Goal: Task Accomplishment & Management: Complete application form

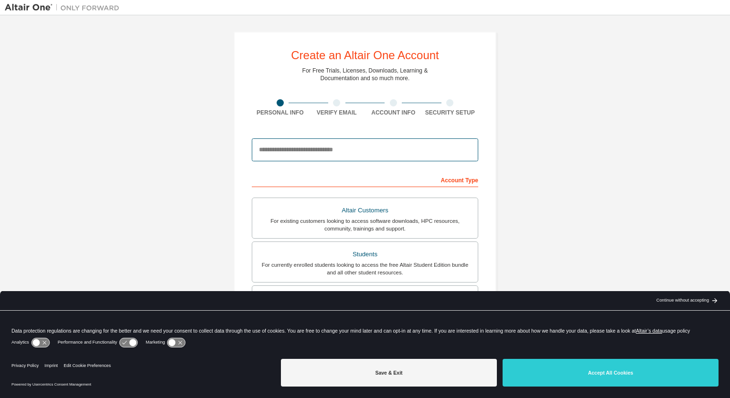
click at [299, 147] on input "email" at bounding box center [365, 150] width 226 height 23
type input "**********"
type input "*********"
type input "*****"
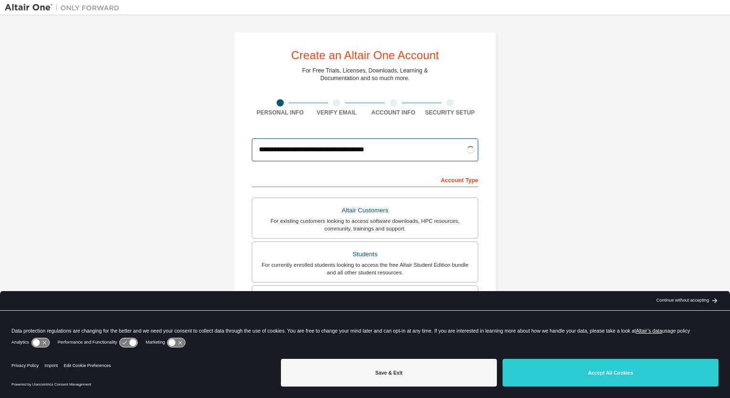
scroll to position [48, 0]
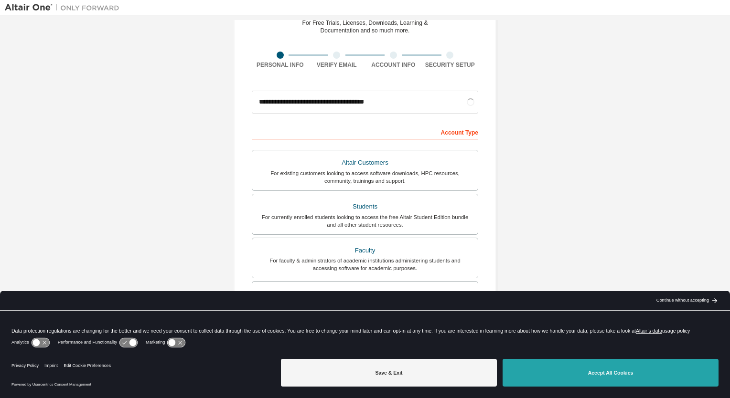
click at [587, 370] on button "Accept All Cookies" at bounding box center [611, 373] width 216 height 28
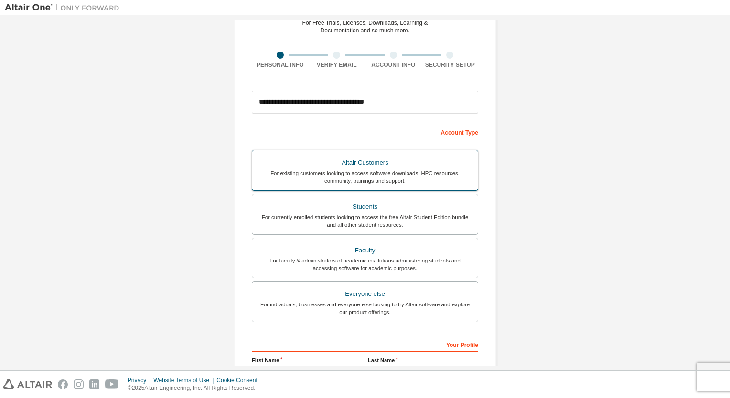
click at [404, 162] on div "Altair Customers" at bounding box center [365, 162] width 214 height 13
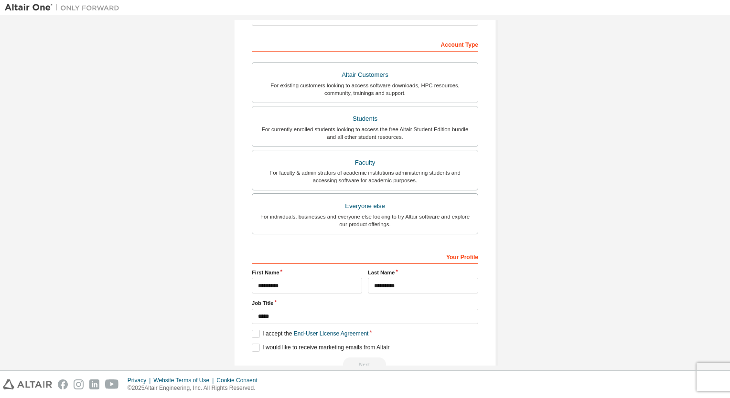
scroll to position [158, 0]
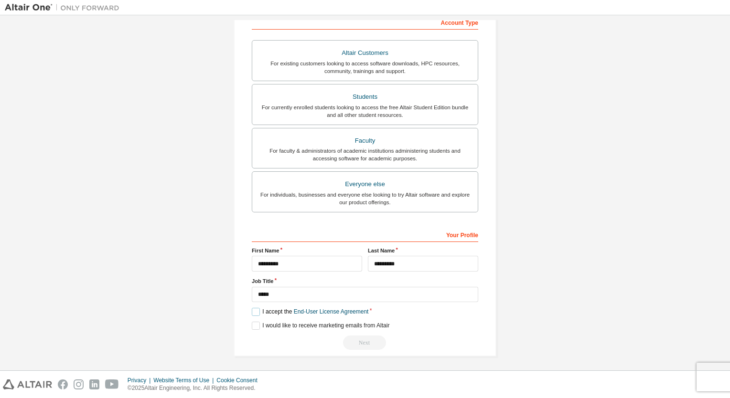
click at [257, 312] on label "I accept the End-User License Agreement" at bounding box center [310, 312] width 117 height 8
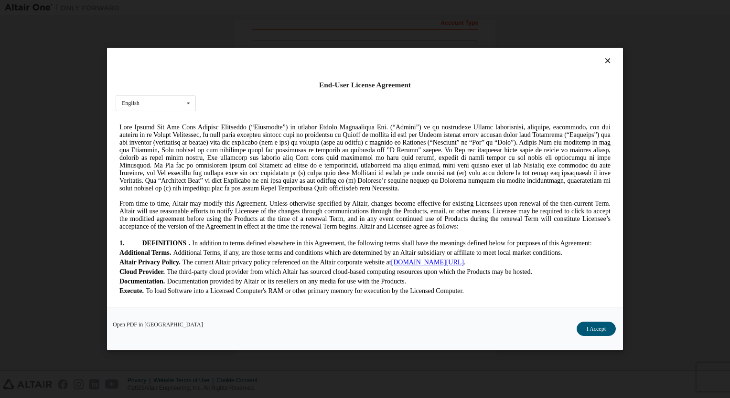
scroll to position [48, 0]
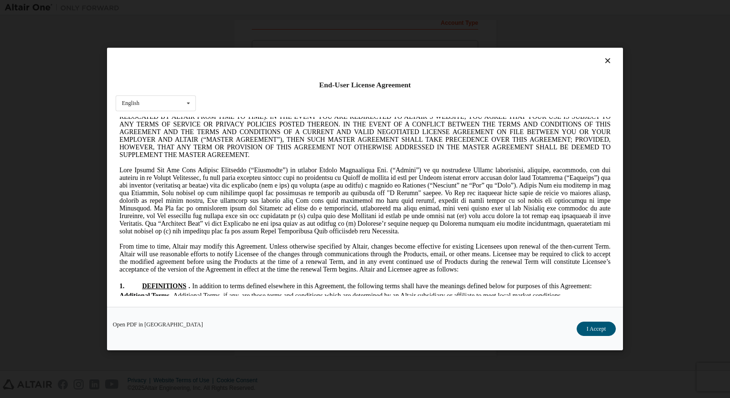
click at [187, 94] on div "End-User License Agreement English English Chinese French German Japanese Korea…" at bounding box center [365, 177] width 516 height 259
click at [193, 105] on icon at bounding box center [188, 103] width 12 height 15
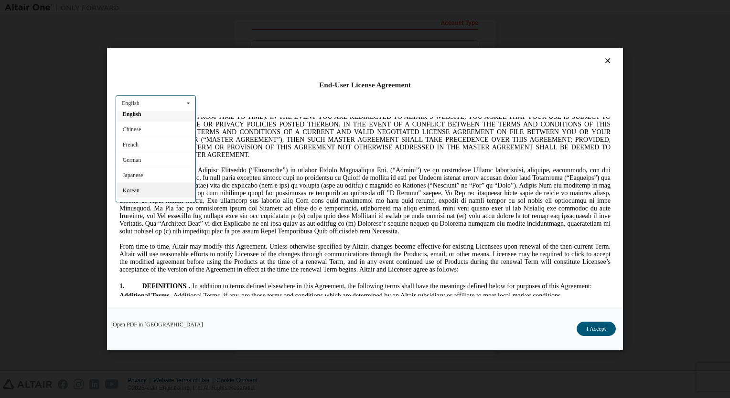
scroll to position [0, 0]
drag, startPoint x: 147, startPoint y: 118, endPoint x: 103, endPoint y: 10, distance: 116.1
click at [147, 118] on div "English" at bounding box center [155, 118] width 79 height 15
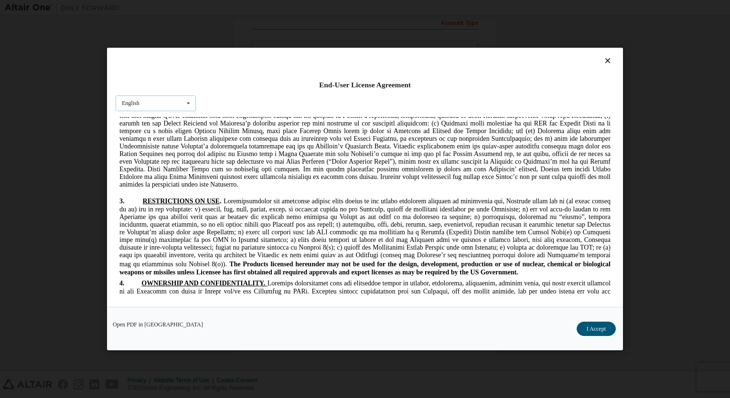
scroll to position [908, 0]
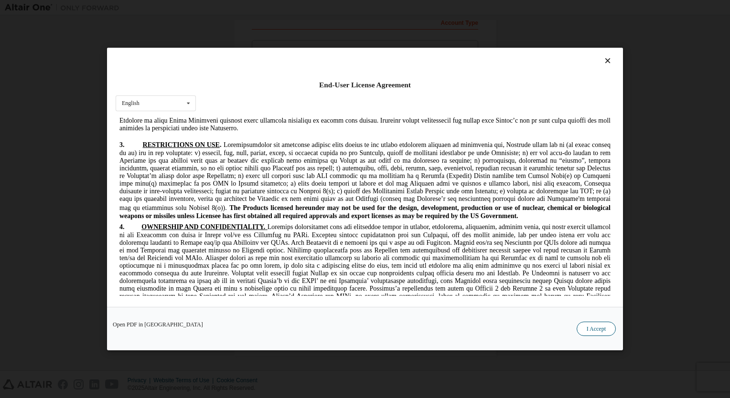
click at [585, 330] on button "I Accept" at bounding box center [596, 329] width 39 height 14
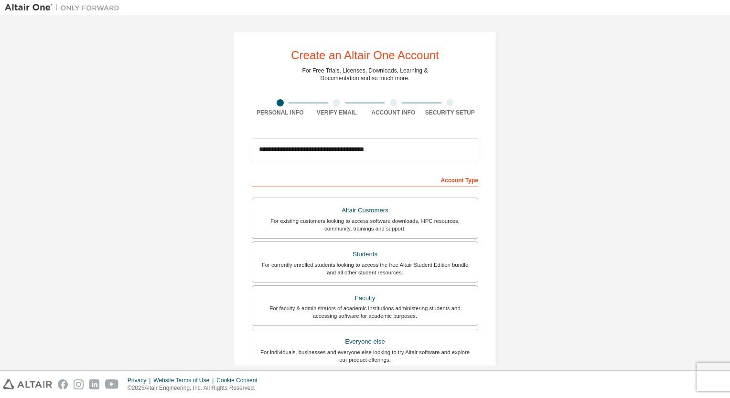
scroll to position [158, 0]
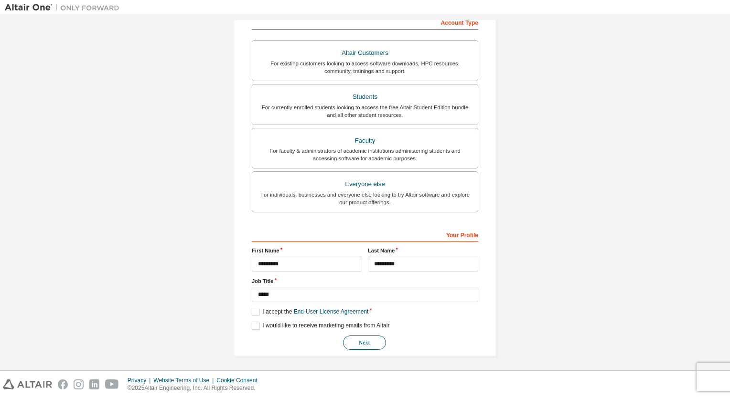
click at [361, 343] on button "Next" at bounding box center [364, 343] width 43 height 14
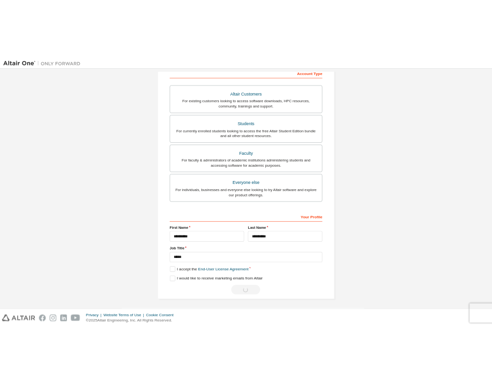
scroll to position [0, 0]
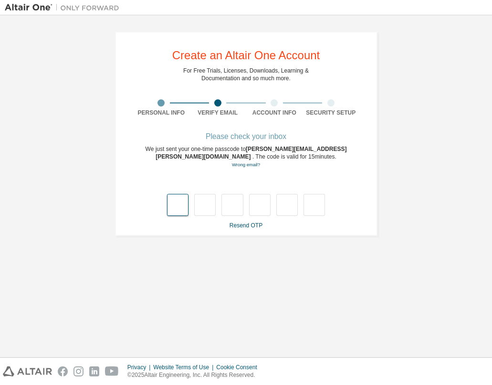
type input "*"
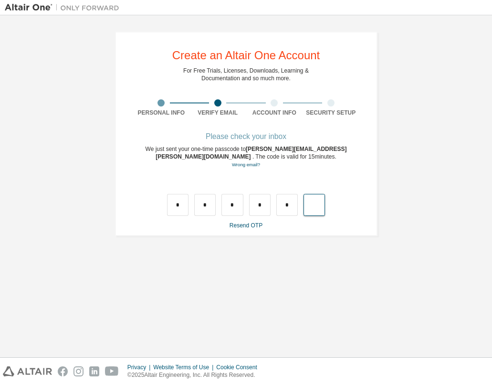
type input "*"
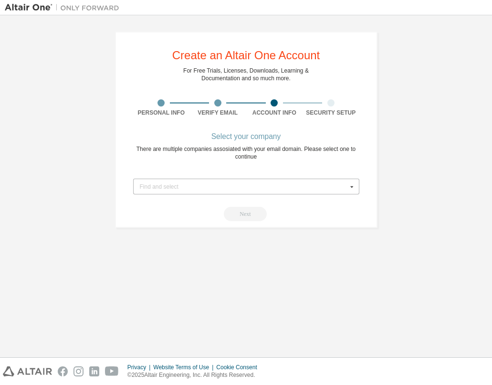
click at [274, 186] on div "Find and select" at bounding box center [244, 187] width 208 height 6
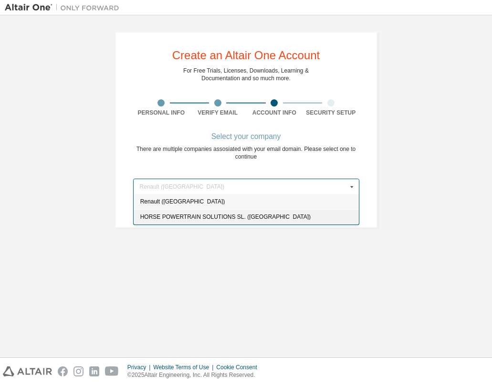
click at [178, 218] on span "HORSE POWERTRAIN SOLUTIONS SL. ([GEOGRAPHIC_DATA])" at bounding box center [246, 217] width 213 height 6
type input "******"
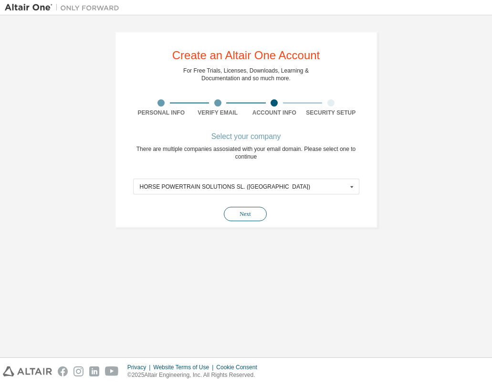
click at [243, 210] on button "Next" at bounding box center [245, 214] width 43 height 14
